Goal: Book appointment/travel/reservation

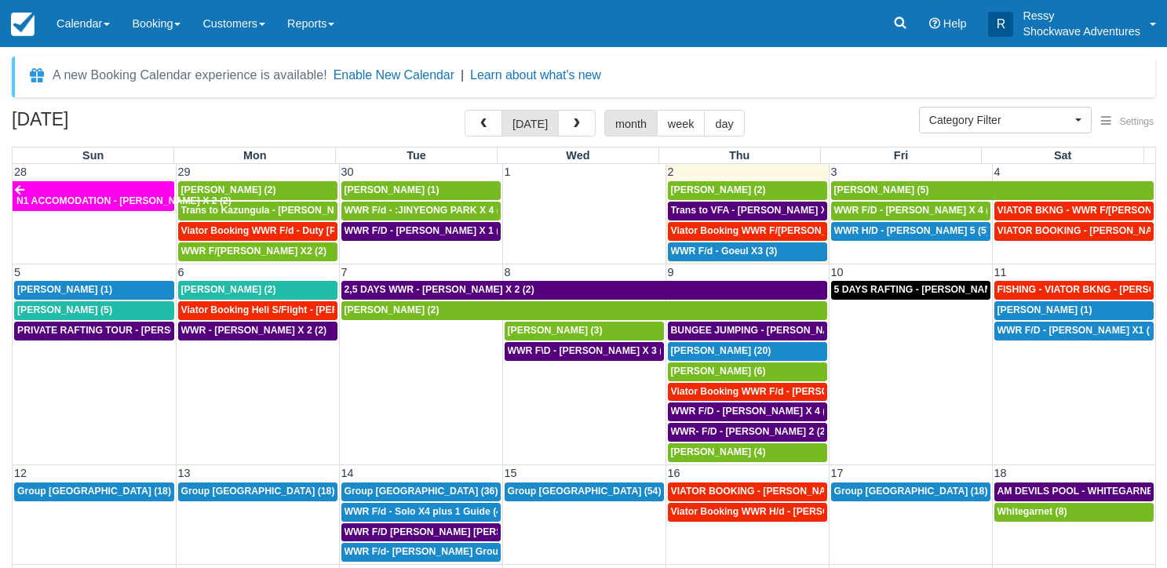
select select
click at [872, 249] on td "WWR H/D - ALEX X 5 (5)" at bounding box center [910, 241] width 163 height 41
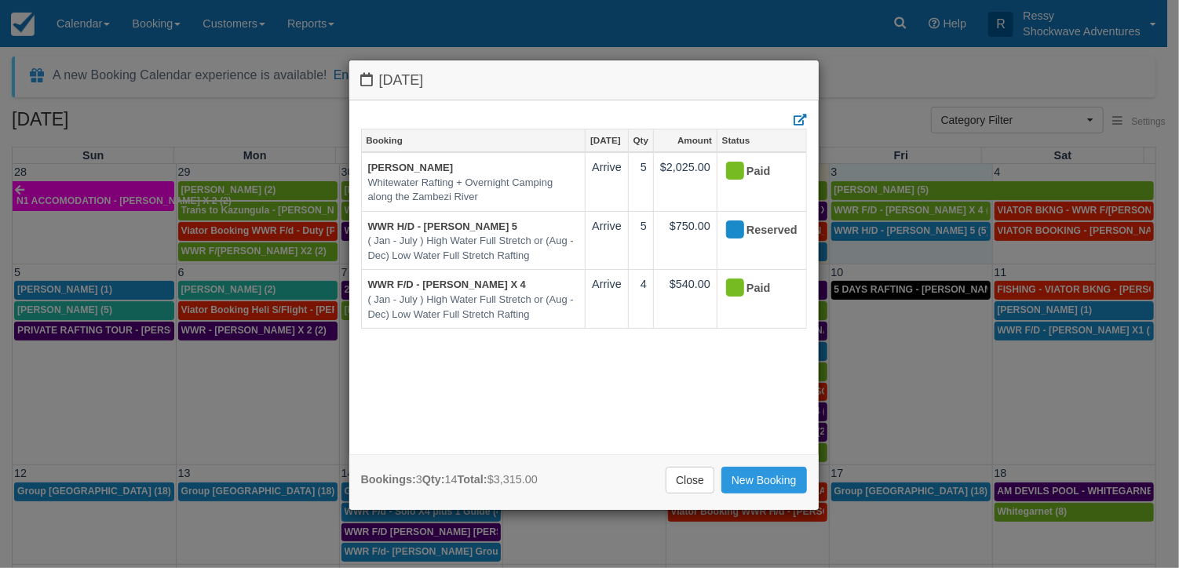
click at [877, 319] on div "Friday October 3 2025 Booking Oct 3 Qty Amount Status Richard Kingsley-Smith Wh…" at bounding box center [589, 284] width 1179 height 568
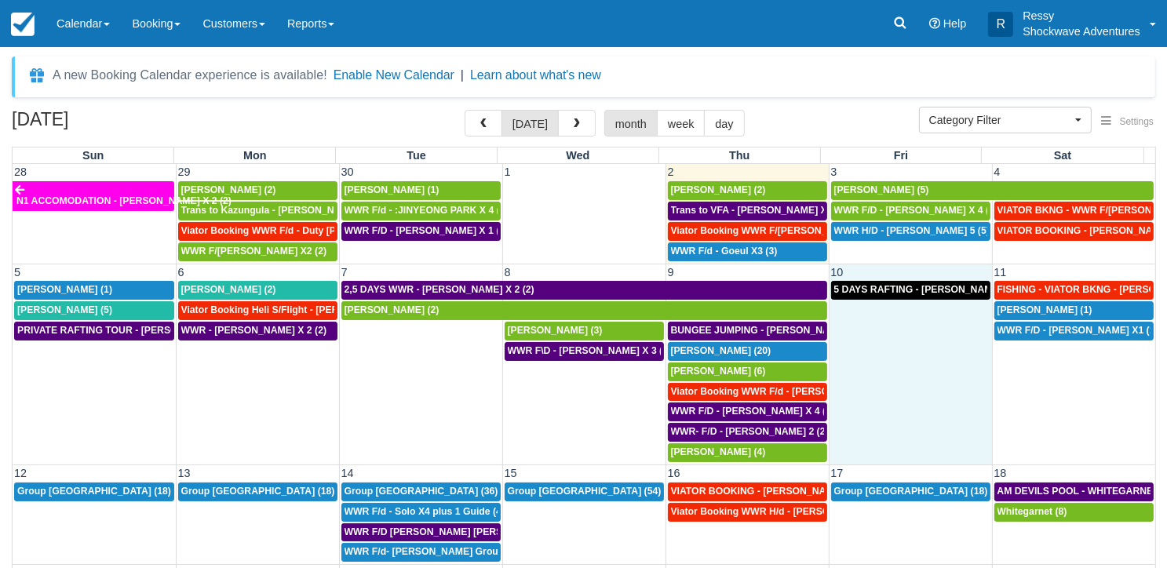
click at [872, 264] on td "10" at bounding box center [910, 272] width 163 height 16
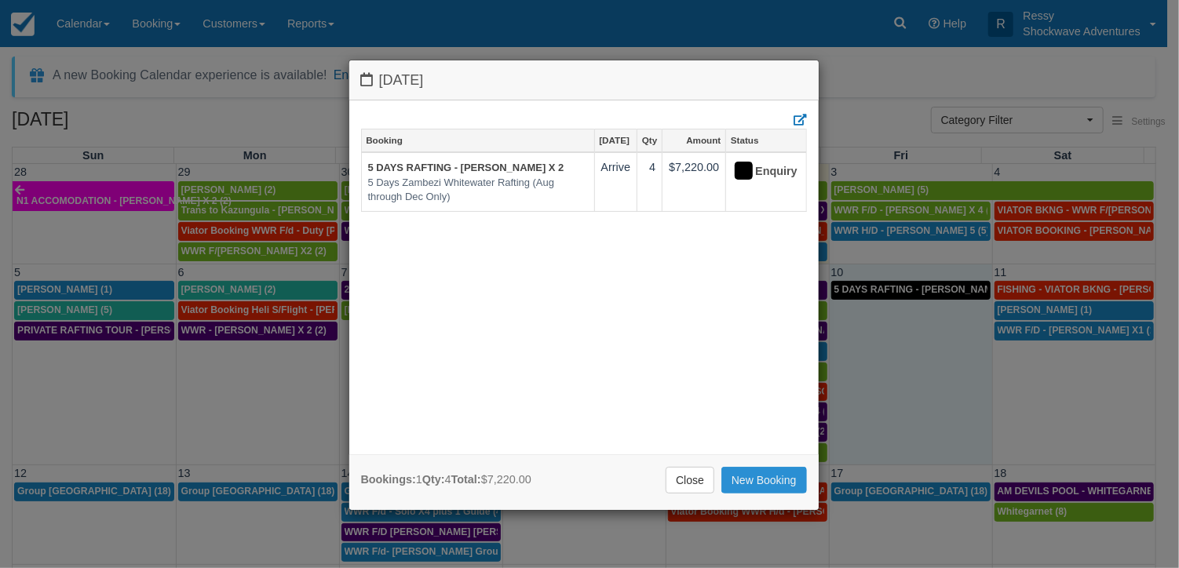
click at [782, 470] on link "New Booking" at bounding box center [764, 480] width 86 height 27
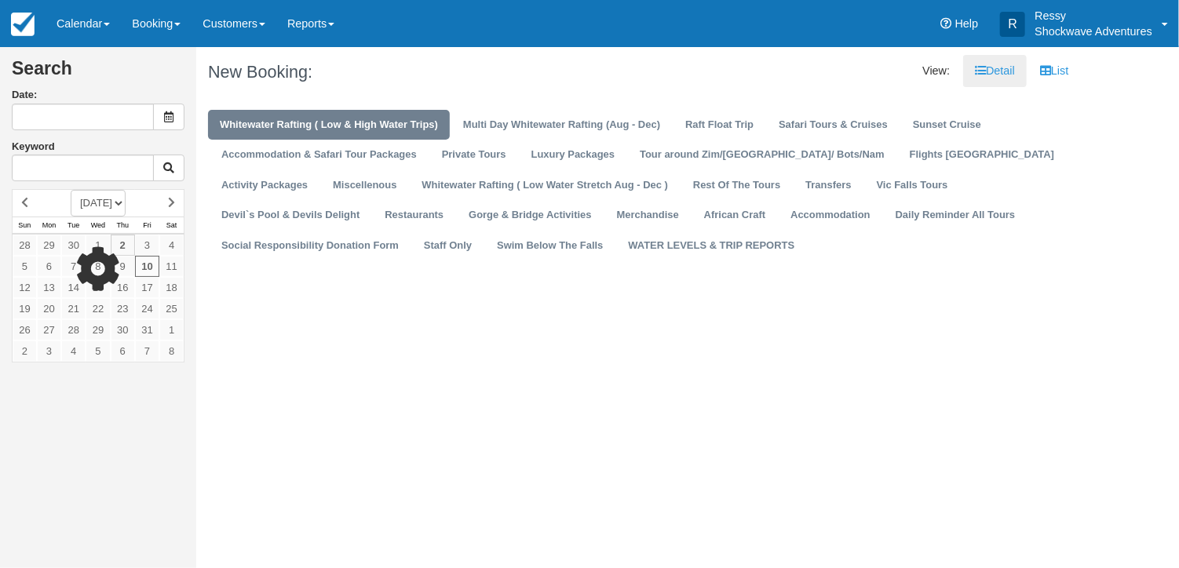
type input "[DATE]"
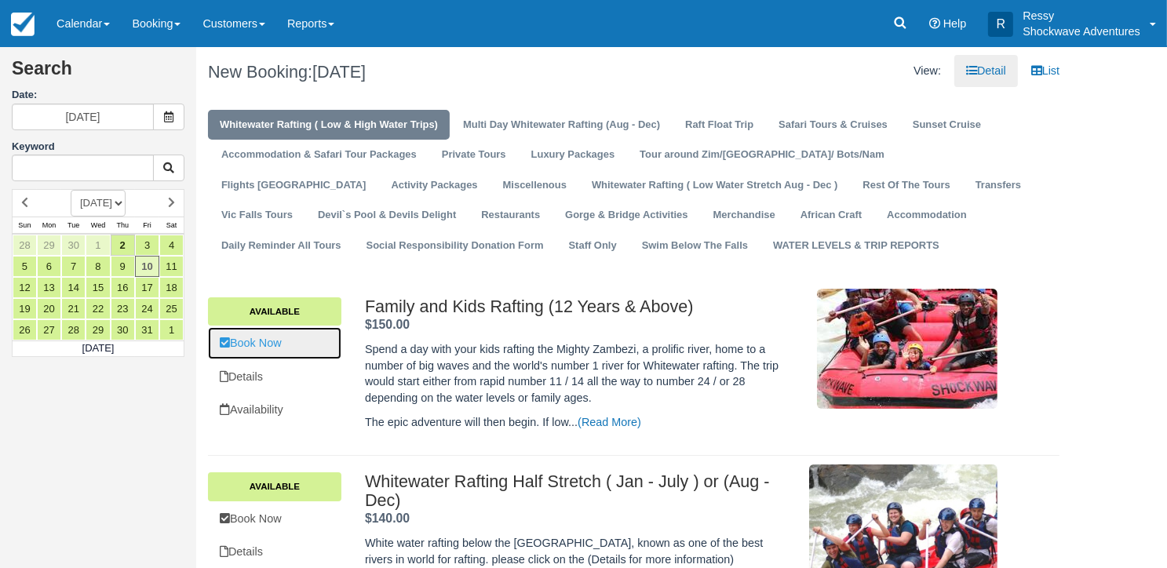
click at [298, 347] on link "Book Now" at bounding box center [274, 343] width 133 height 32
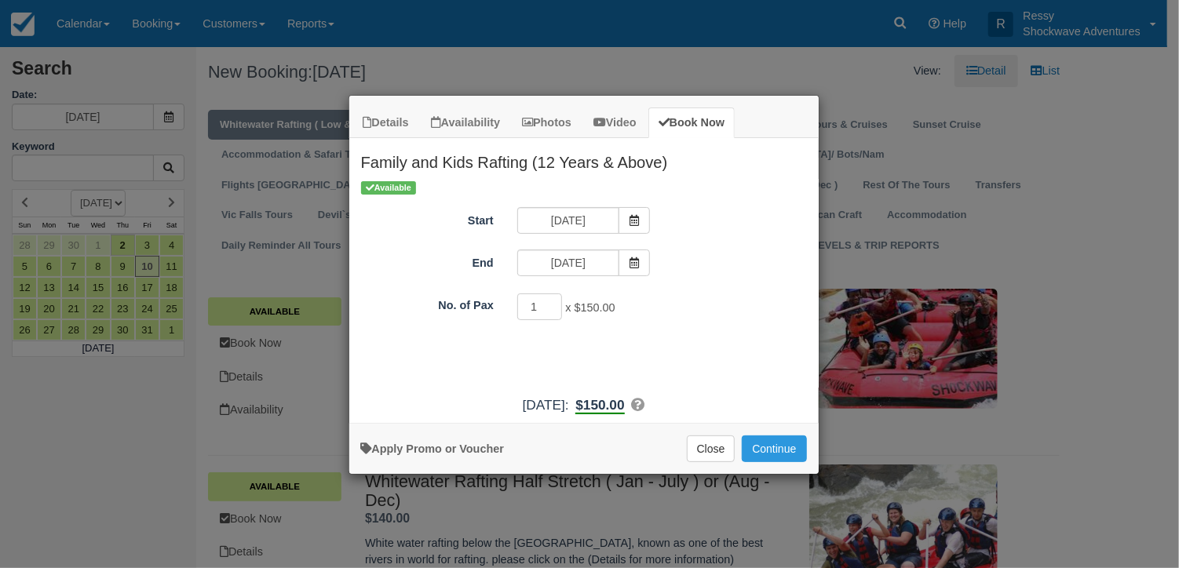
click at [977, 458] on div "Details Availability Photos Video Book Now Family and Kids Rafting (12 Years & …" at bounding box center [589, 284] width 1179 height 568
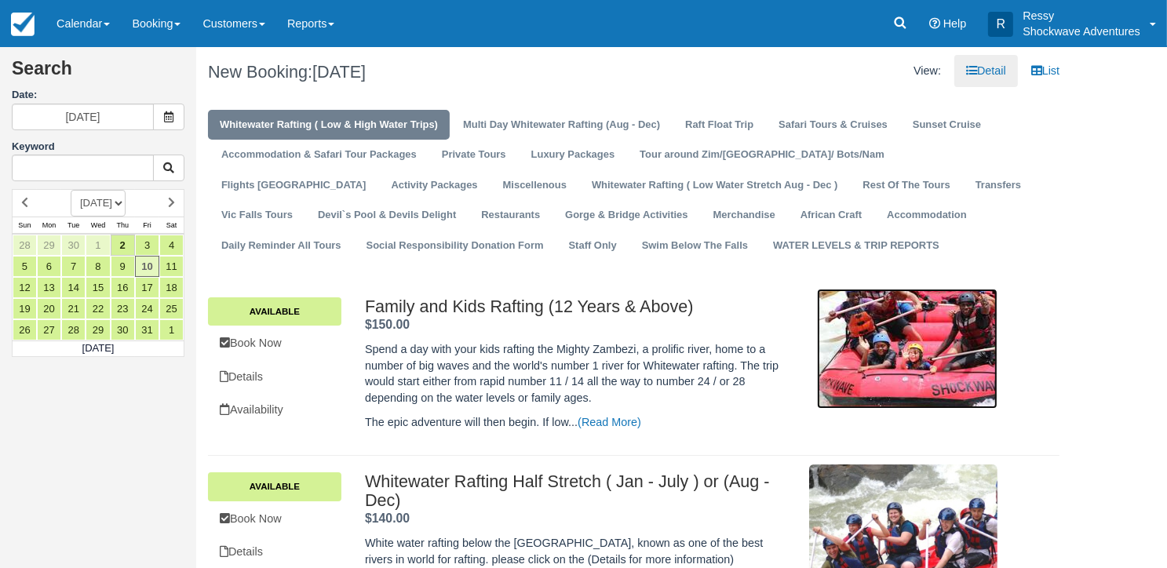
click at [917, 382] on img at bounding box center [907, 349] width 181 height 120
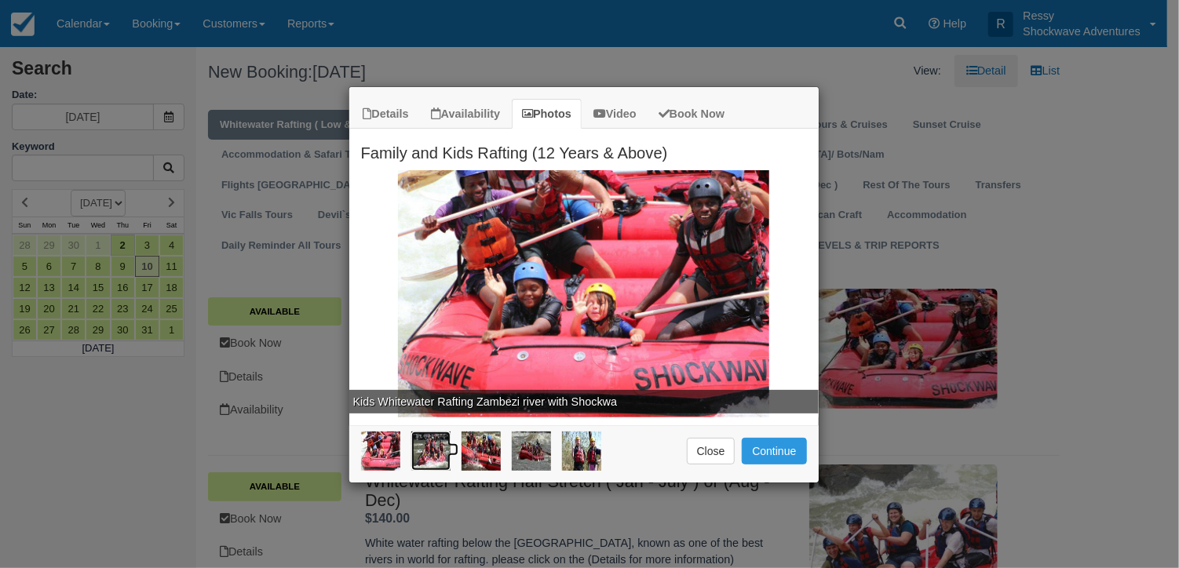
click at [423, 444] on img at bounding box center [430, 451] width 39 height 39
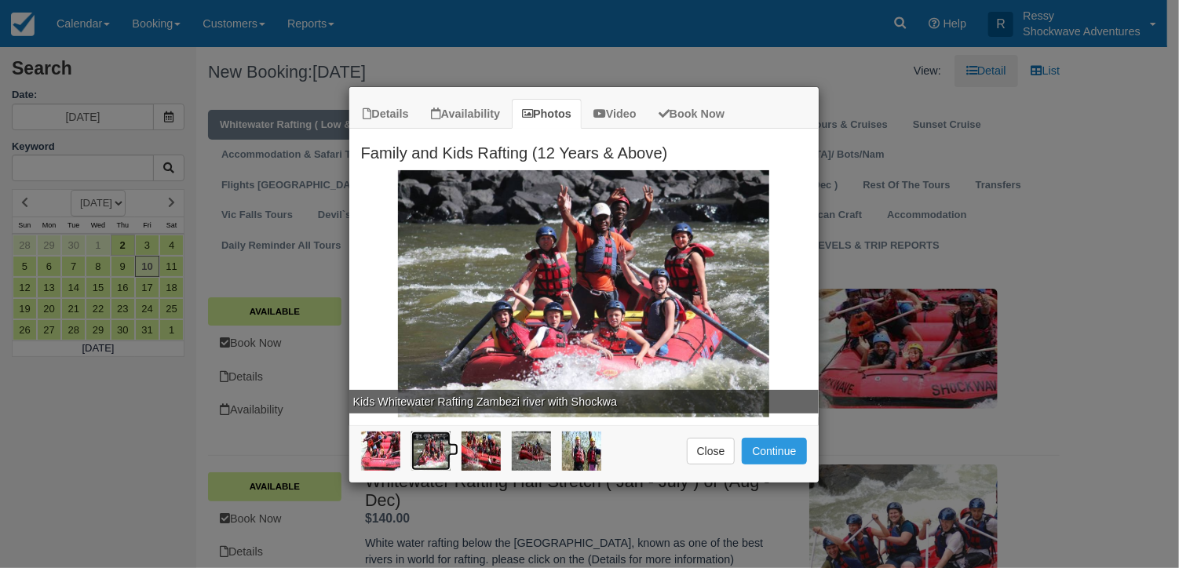
click at [434, 451] on img at bounding box center [430, 451] width 39 height 39
click at [468, 451] on img at bounding box center [481, 451] width 39 height 39
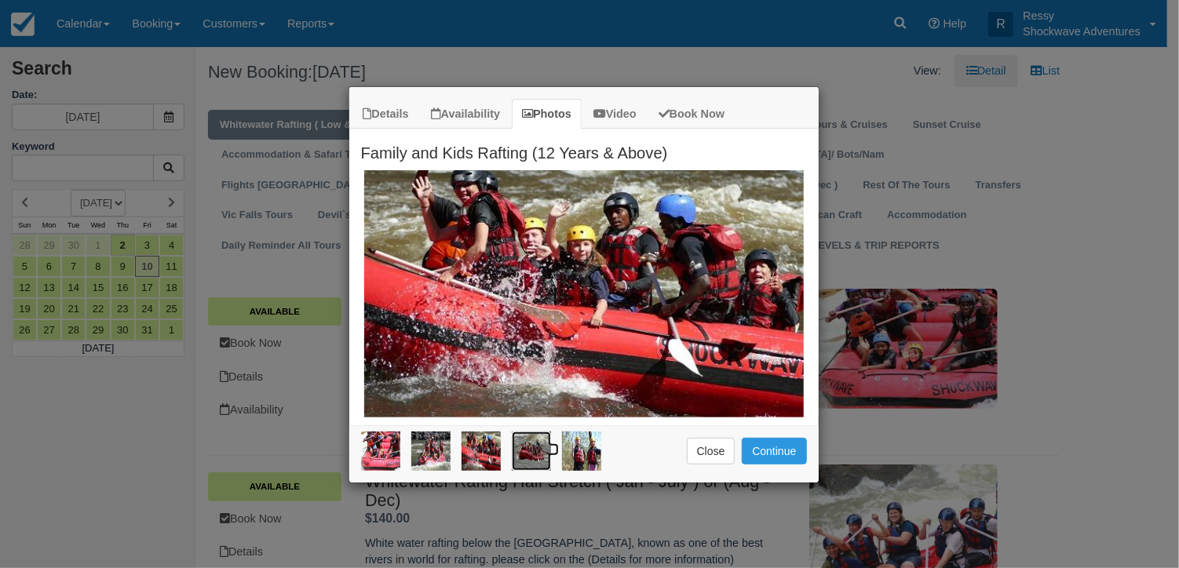
click at [538, 458] on img at bounding box center [531, 451] width 39 height 39
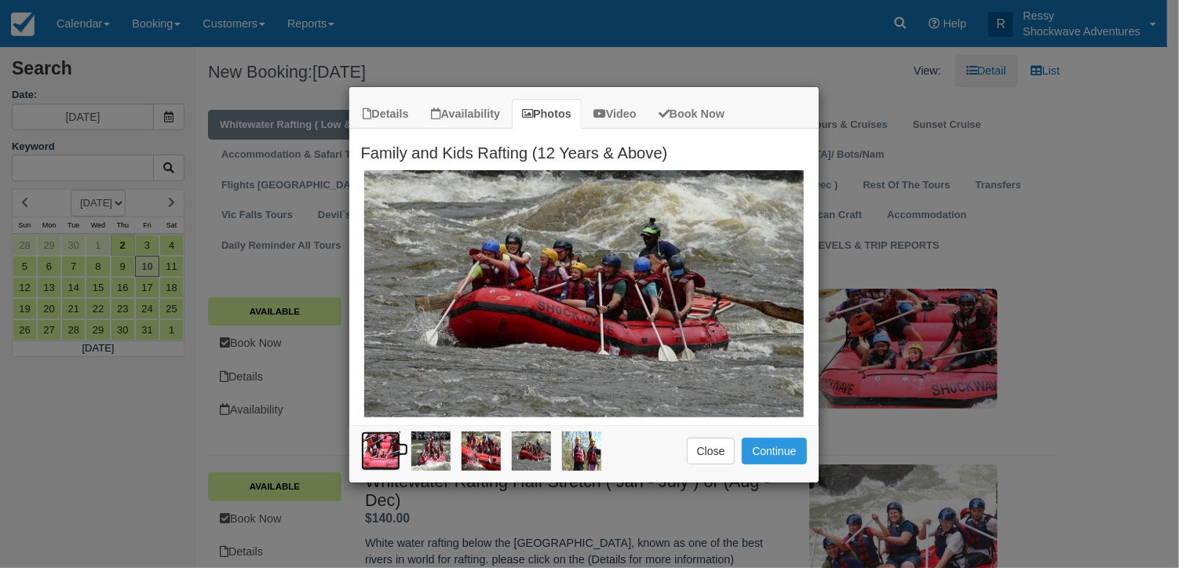
click at [371, 461] on img at bounding box center [380, 451] width 39 height 39
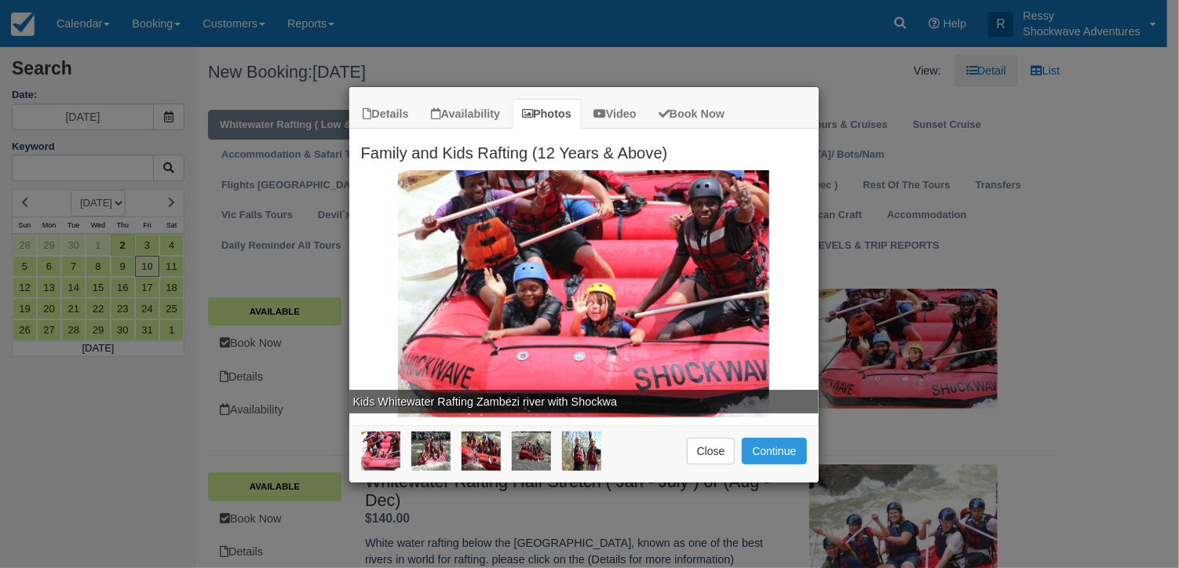
click at [1021, 453] on div "Details Availability Photos Video Book Now Family and Kids Rafting (12 Years & …" at bounding box center [589, 284] width 1179 height 568
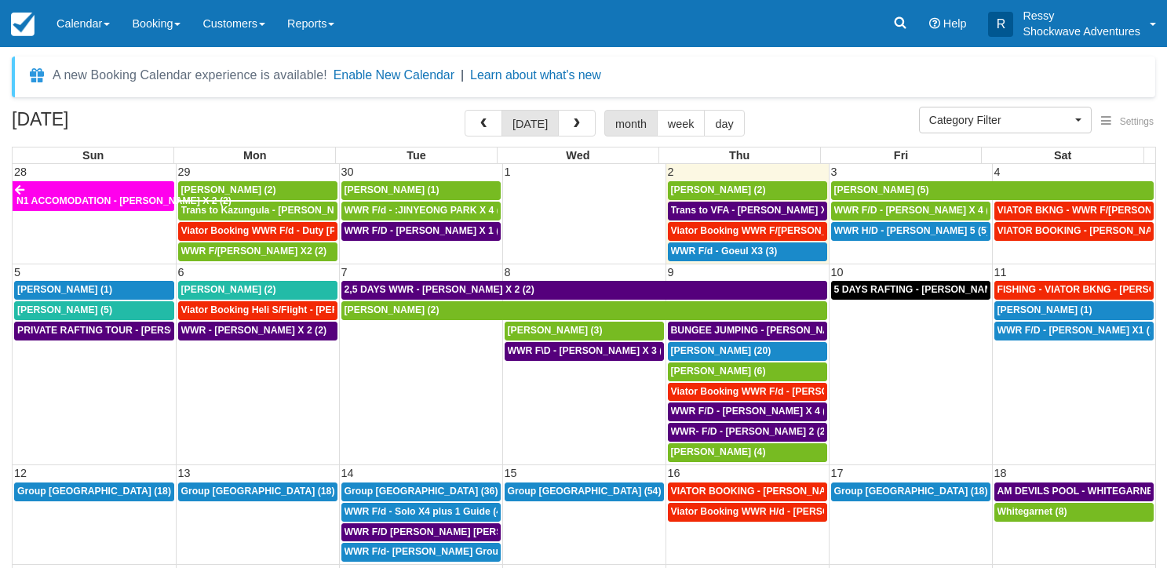
select select
click at [929, 189] on span "Richard Kingsley-Smith (5)" at bounding box center [881, 189] width 95 height 11
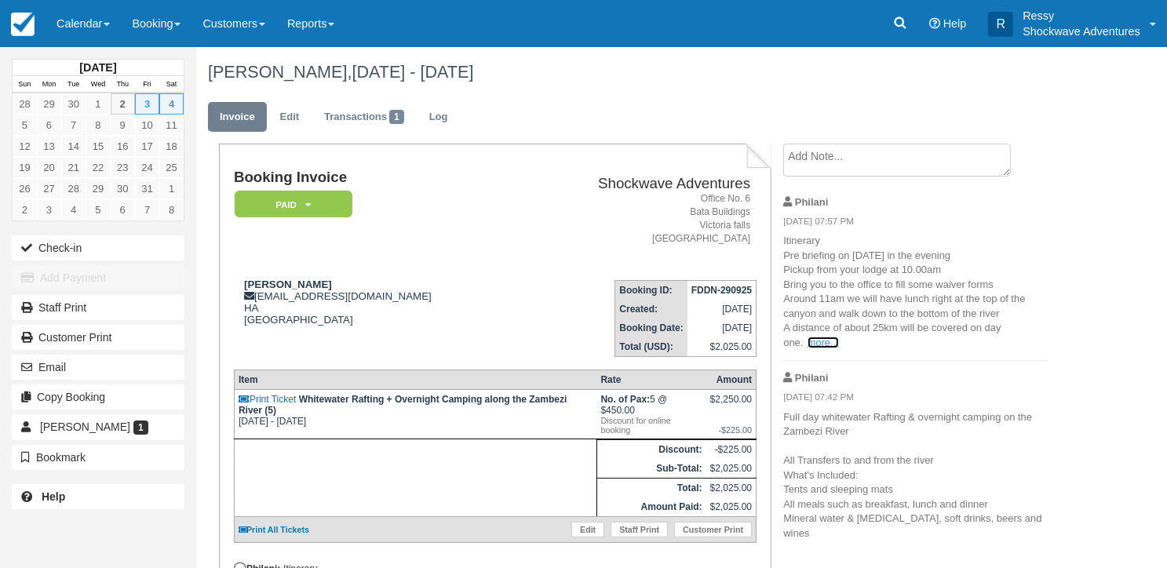
click at [825, 341] on link "more..." at bounding box center [823, 343] width 31 height 12
